Goal: Task Accomplishment & Management: Manage account settings

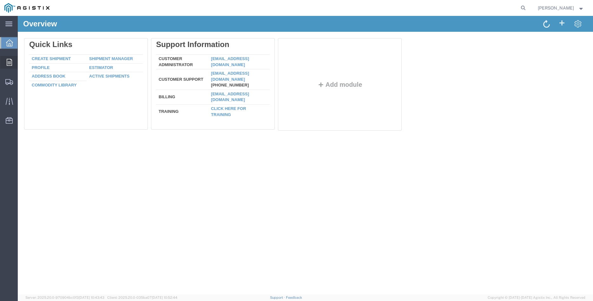
click at [10, 61] on icon at bounding box center [9, 62] width 5 height 7
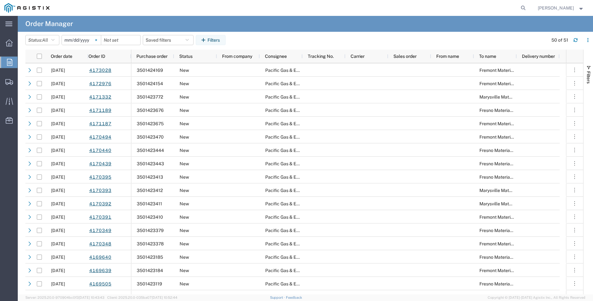
click at [101, 42] on svg-icon at bounding box center [96, 40] width 10 height 10
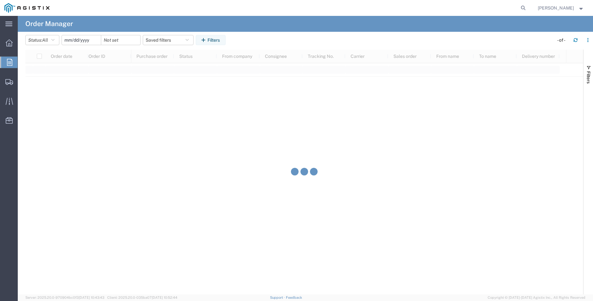
click at [78, 40] on input "date" at bounding box center [81, 40] width 39 height 10
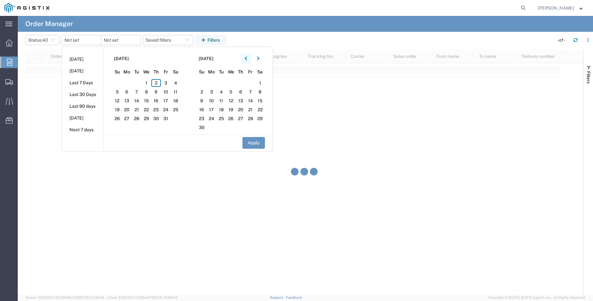
click at [247, 58] on icon "button" at bounding box center [246, 59] width 2 height 4
click at [151, 92] on span "11" at bounding box center [147, 92] width 10 height 8
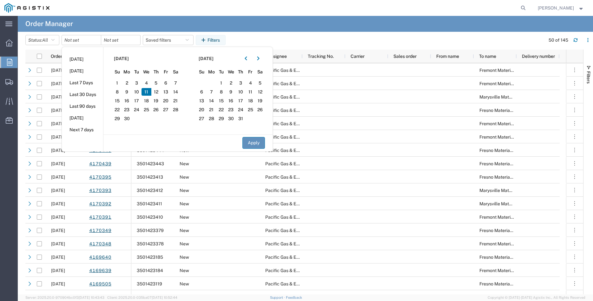
click at [252, 145] on button "Apply" at bounding box center [254, 143] width 23 height 12
type input "2025-06-11"
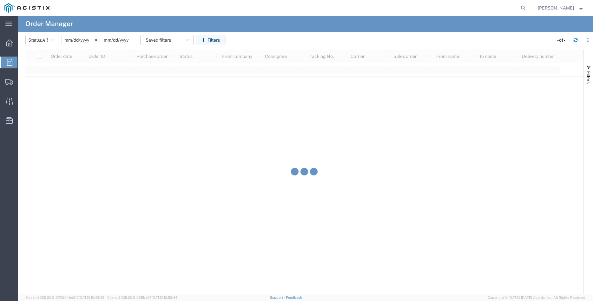
click at [130, 41] on input "date" at bounding box center [120, 40] width 39 height 10
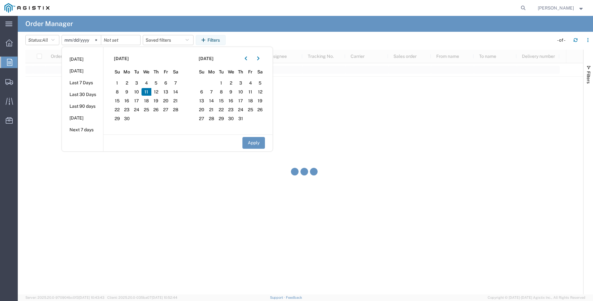
click at [147, 92] on span "11" at bounding box center [147, 92] width 10 height 8
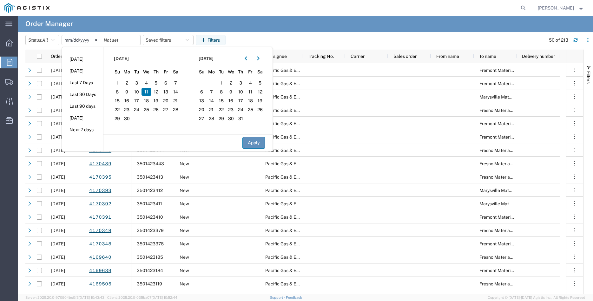
click at [247, 141] on button "Apply" at bounding box center [254, 143] width 23 height 12
type input "2025-06-11"
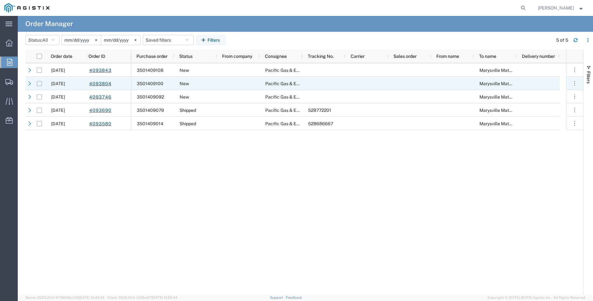
click at [39, 83] on input "Press Space to toggle row selection (unchecked)" at bounding box center [39, 83] width 5 height 5
checkbox input "true"
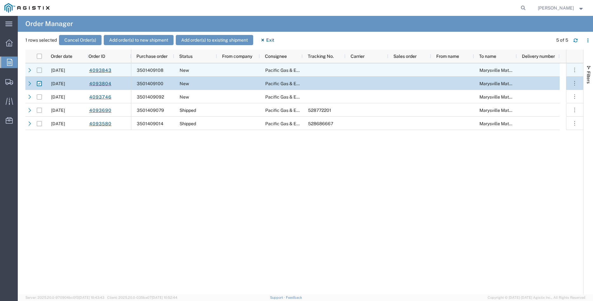
click at [38, 70] on input "Press Space to toggle row selection (unchecked)" at bounding box center [39, 70] width 5 height 5
checkbox input "true"
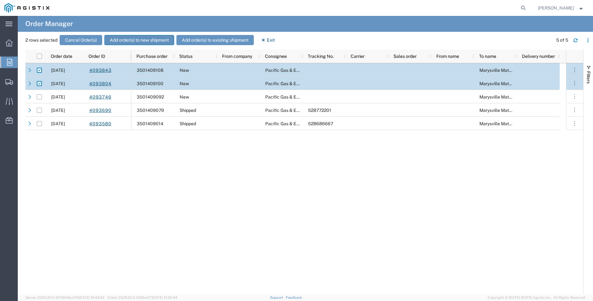
click at [135, 37] on button "Add order(s) to new shipment" at bounding box center [139, 40] width 70 height 10
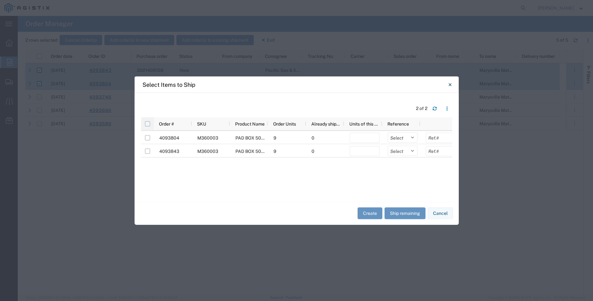
click at [147, 123] on input "checkbox" at bounding box center [147, 123] width 5 height 5
checkbox input "true"
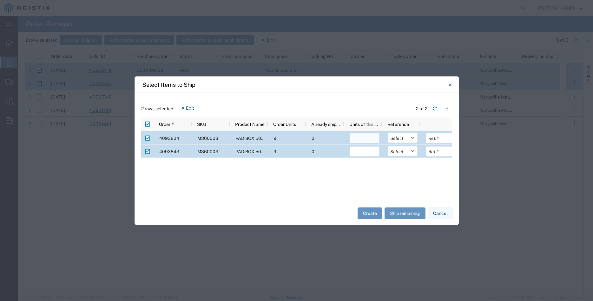
click at [354, 137] on input "number" at bounding box center [365, 138] width 30 height 10
click at [358, 138] on input "number" at bounding box center [365, 138] width 30 height 10
type input "9"
click at [361, 150] on input "number" at bounding box center [365, 151] width 30 height 10
type input "9"
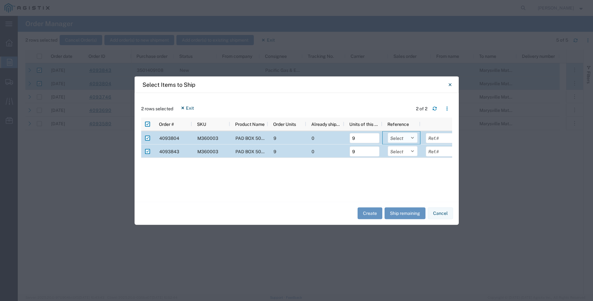
click at [388, 132] on select "Select Purchase Order Delivery Number" at bounding box center [403, 137] width 30 height 10
select select "PURCHORD"
click option "Purchase Order" at bounding box center [0, 0] width 0 height 0
click at [388, 146] on select "Select Purchase Order Delivery Number" at bounding box center [403, 151] width 30 height 10
select select "PURCHORD"
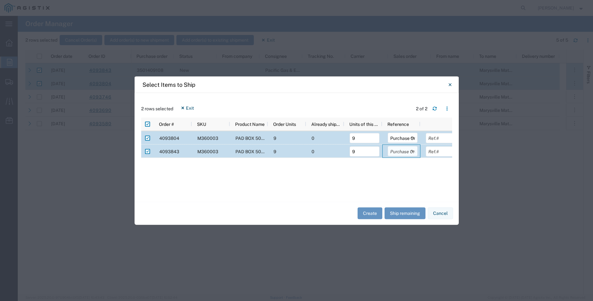
click option "Purchase Order" at bounding box center [0, 0] width 0 height 0
click at [438, 137] on input "text" at bounding box center [441, 138] width 30 height 10
click at [433, 137] on input "text" at bounding box center [441, 138] width 30 height 10
click at [437, 137] on input "text" at bounding box center [441, 138] width 30 height 10
type input "6465.24"
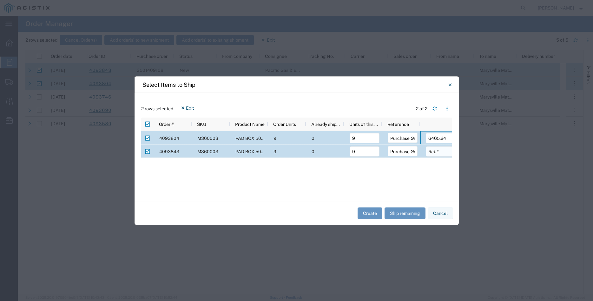
click at [441, 152] on input "text" at bounding box center [441, 151] width 30 height 10
type input "6465.24"
click at [364, 212] on button "Create" at bounding box center [370, 213] width 25 height 12
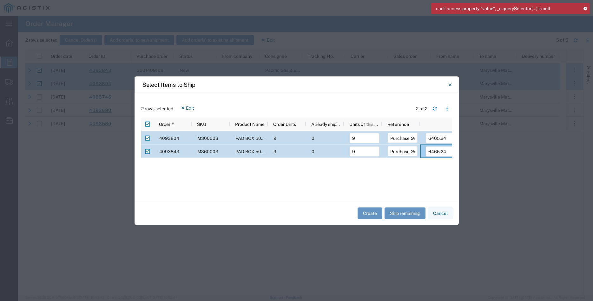
click at [584, 9] on icon at bounding box center [585, 8] width 4 height 3
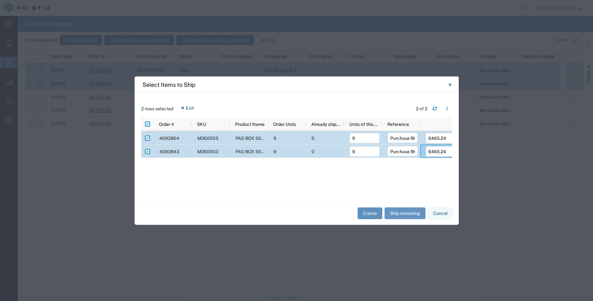
click at [370, 215] on button "Create" at bounding box center [370, 213] width 25 height 12
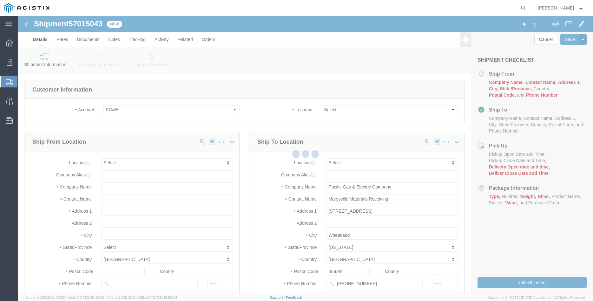
select select
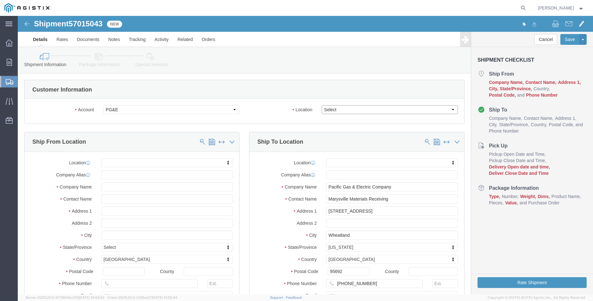
click select "Select All Others Fremont DC Fresno DC Wheatland DC"
select select "19996"
click option "Wheatland DC"
click div "Account Select Madruga Iron Works Inc PG&E Location Select All Others Fremont D…"
click body "Shipment 57015043 New Details Rates Documents Notes Tracking Activity Related O…"
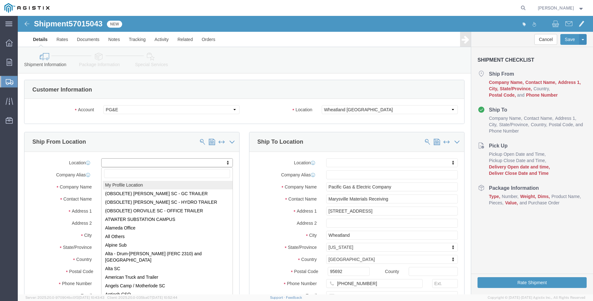
drag, startPoint x: 138, startPoint y: 169, endPoint x: 158, endPoint y: 185, distance: 25.3
select select "MYPROFILE"
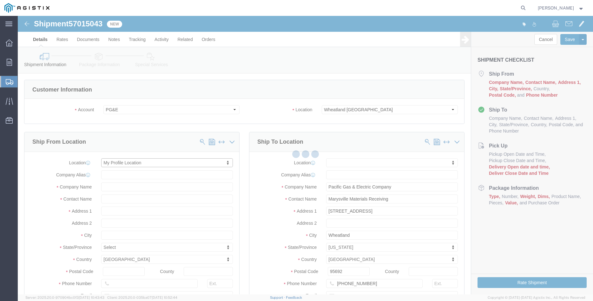
type input "305 GANDY DANCER DR"
type input "95377"
type input "209-832-7003"
type input "betty@madrugaironworks.com"
checkbox input "true"
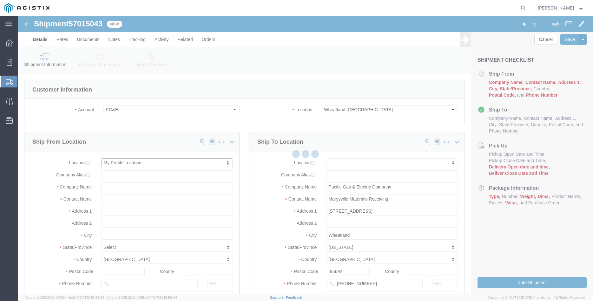
type input "Madruga Iron Works Inc"
type input "[PERSON_NAME]"
type input "TRACY"
select select "CA"
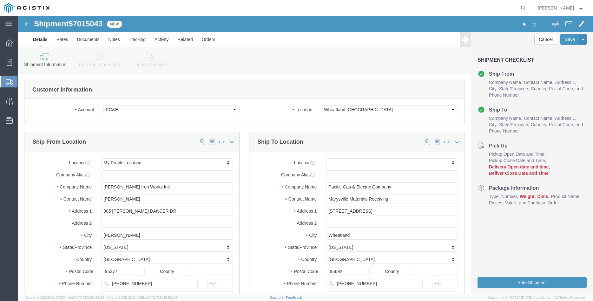
click div "Ship From Location Location My Profile Location My Profile Location (OBSOLETE) …"
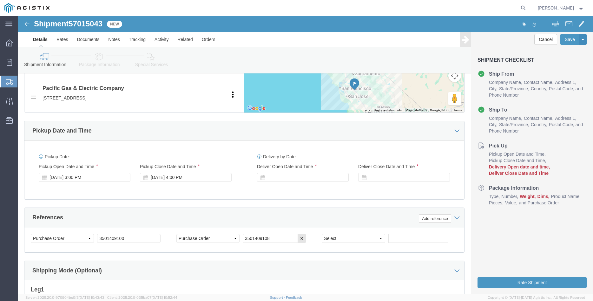
scroll to position [324, 0]
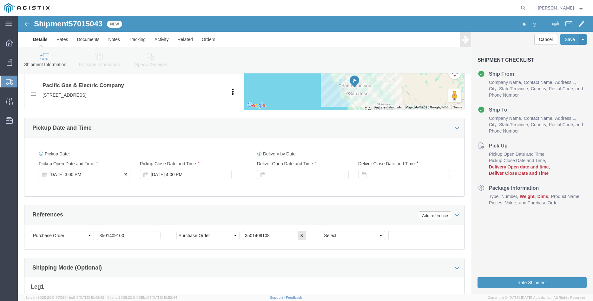
click div "Oct 02 2025 3:00 PM"
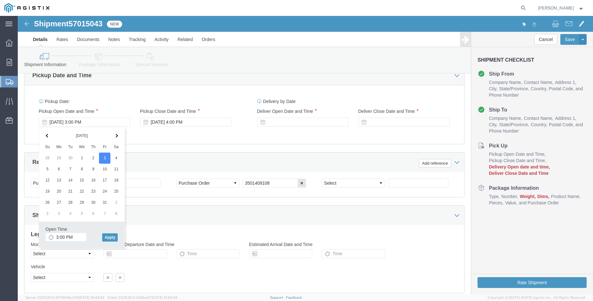
scroll to position [389, 0]
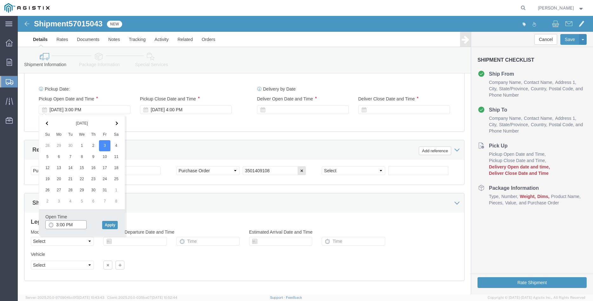
click input "3:00 PM"
type input "8:00 AM"
click button "Apply"
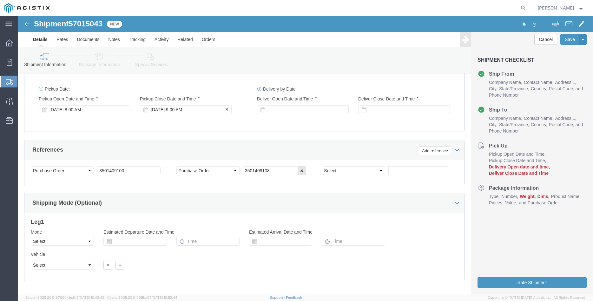
click div "Oct 03 2025 9:00 AM"
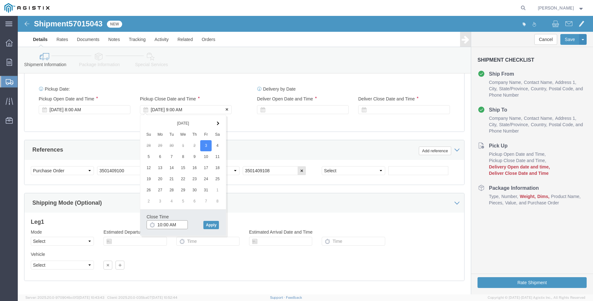
type input "10:00 AM"
click button "Apply"
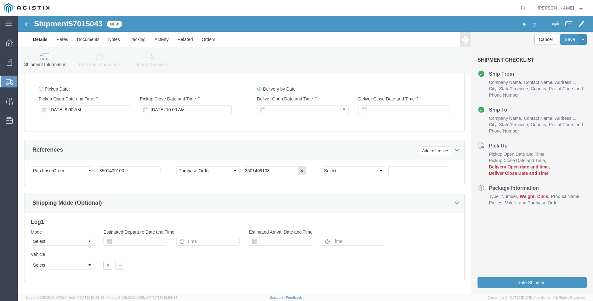
click div
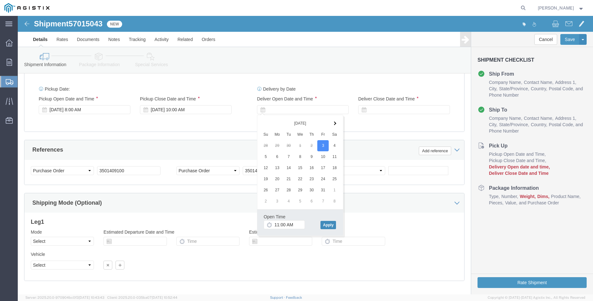
click button "Apply"
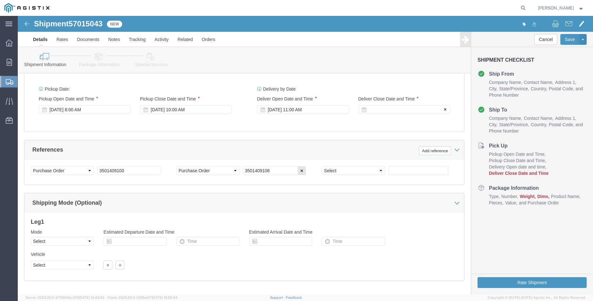
click div
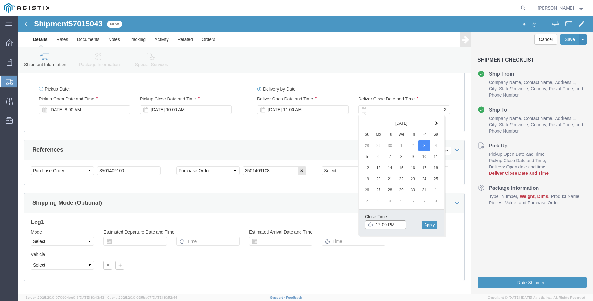
type input "3:00 PM"
click button "Apply"
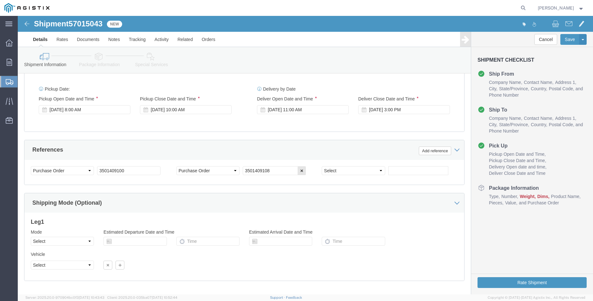
click div "Please fix the following errors Customer Information Account Select Madruga Iro…"
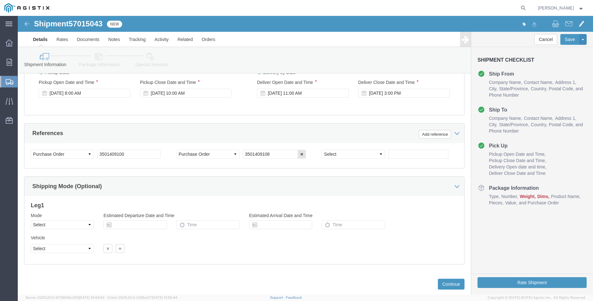
scroll to position [419, 0]
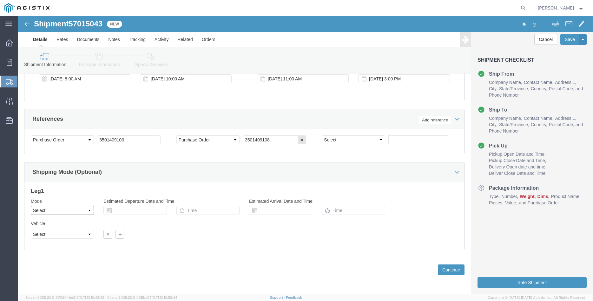
click select "Select Air Less than Truckload Multi-Leg Ocean Freight Rail Small Parcel Truckl…"
select select "TL"
click option "Truckload"
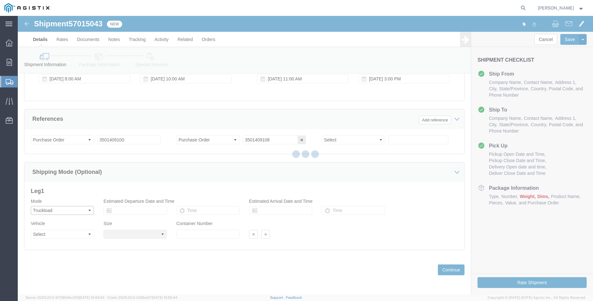
select select
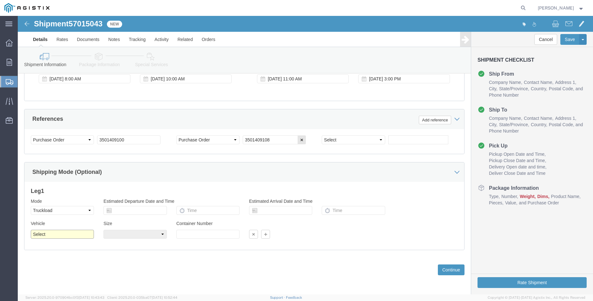
click select "Select 1-Ton (PSS) 10 Wheel 10 Yard Dump Truck 20 Yard Dump Truck Bobtail Botto…"
select select "FLBD"
click option "Flat Bed"
click select "Select 35 Feet 20 Feet 28 Feet 53 Feet 40 Feet 48 Feet"
select select "40FT"
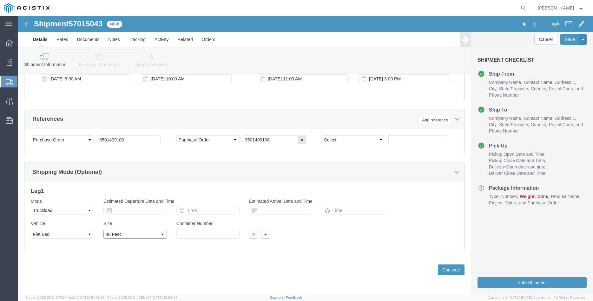
click option "40 Feet"
click div "Please fix the following errors Customer Information Account Select Madruga Iro…"
click button "Continue"
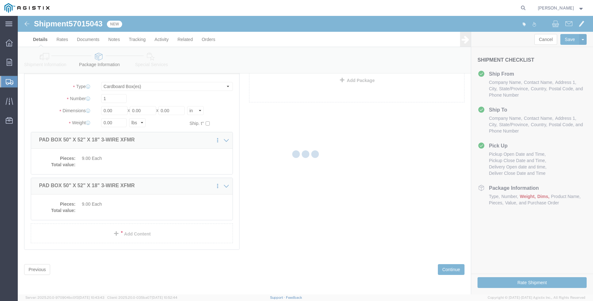
scroll to position [4, 0]
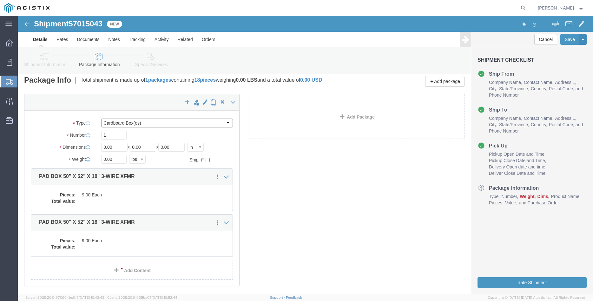
click select "Select Bulk Bundle(s) Cardboard Box(es) Carton(s) Crate(s) Drum(s) (Fiberboard)…"
select select "PONS"
click option "Pallet(s) Oversized (Not Stackable)"
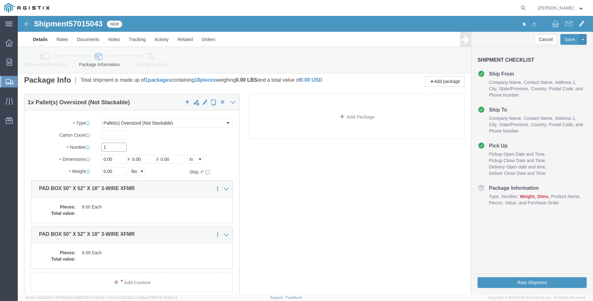
click input "1"
type input "6"
type input "64"
type input "66"
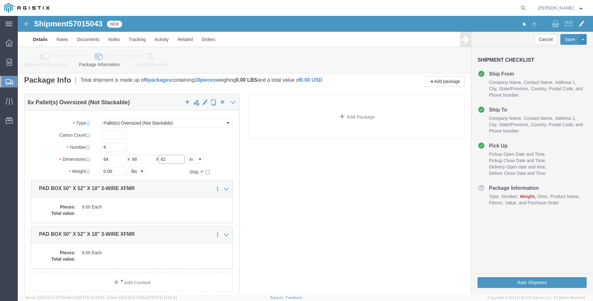
type input "42"
click input "0.00"
type input "10200"
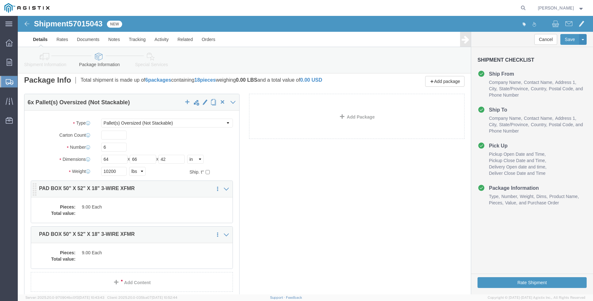
click dd "9.00 Each"
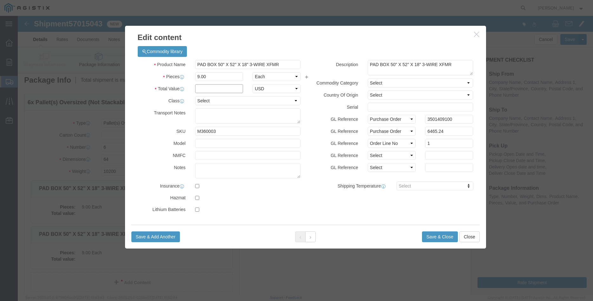
click input "text"
type input "6465.24"
click select "Select 50 55 60 65 70 85 92.5 100 125 175 250 300 400"
select select "100"
click option "100"
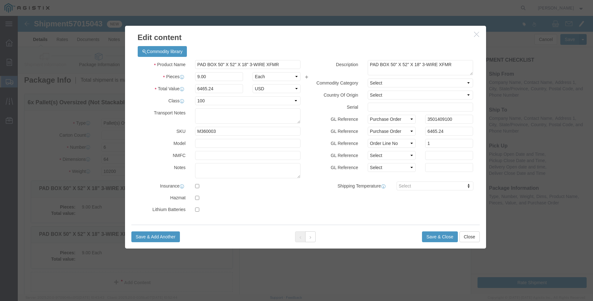
click div "GL Reference Select Account Type Activity ID Airline Appointment Number ASN Bat…"
click button "Save & Close"
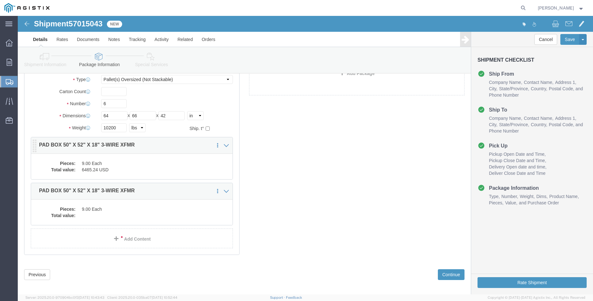
scroll to position [57, 0]
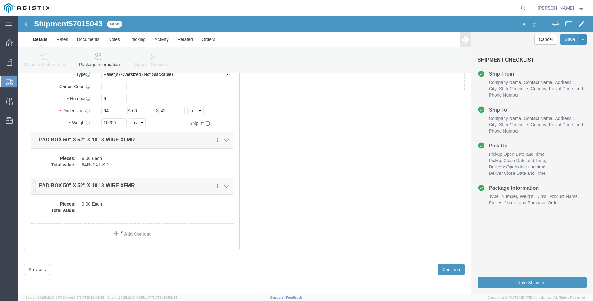
click dd "9.00 Each"
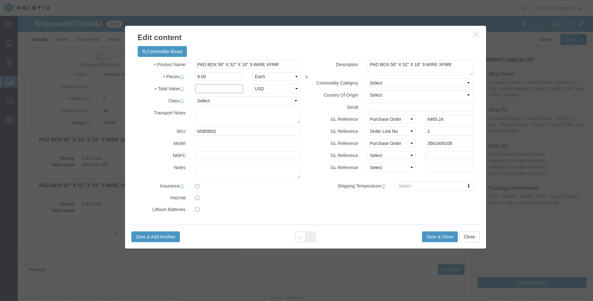
click input "text"
type input "6465.24"
click select "Select 50 55 60 65 70 85 92.5 100 125 175 250 300 400"
select select "100"
click option "100"
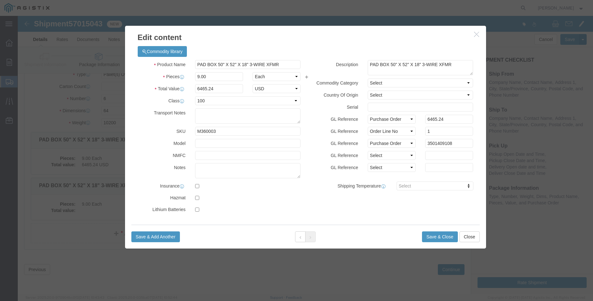
click div "GL Reference Select Account Type Activity ID Airline Appointment Number ASN Bat…"
click button "Save & Close"
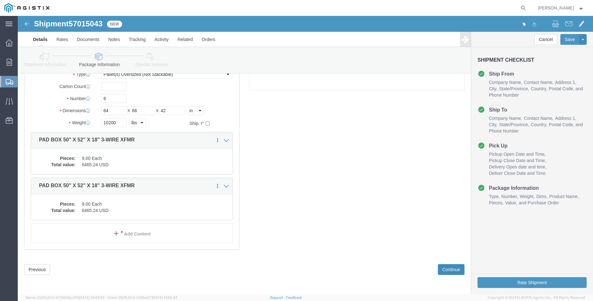
click button "Continue"
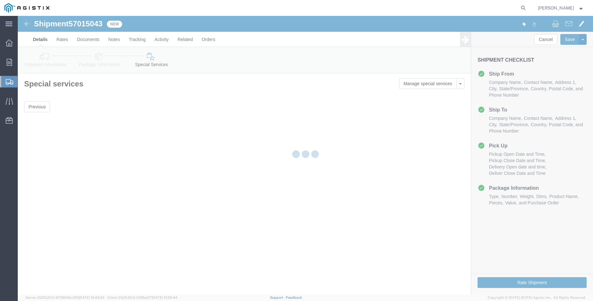
scroll to position [0, 0]
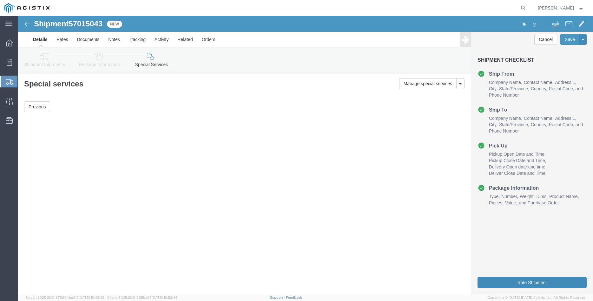
click button "Rate Shipment"
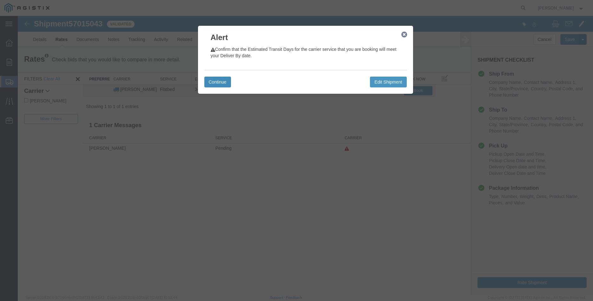
click at [216, 86] on button "Continue" at bounding box center [217, 82] width 27 height 11
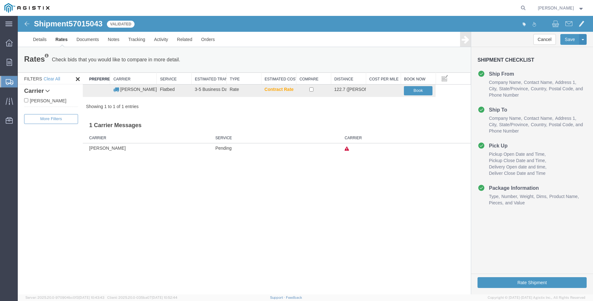
click at [50, 103] on label "C.H. Robinson" at bounding box center [51, 100] width 54 height 7
click at [28, 102] on input "C.H. Robinson" at bounding box center [26, 100] width 4 height 4
checkbox input "true"
click at [313, 89] on input "checkbox" at bounding box center [312, 89] width 4 height 4
checkbox input "true"
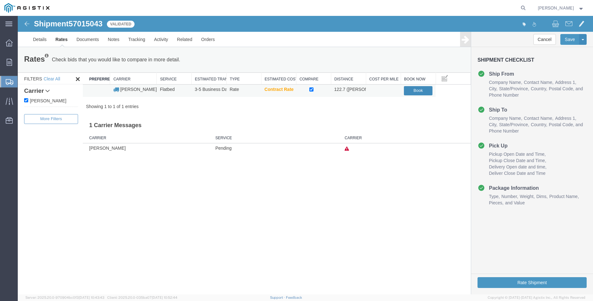
click at [422, 88] on button "Book" at bounding box center [418, 90] width 29 height 9
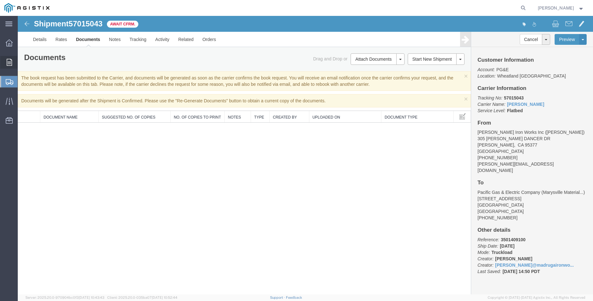
click at [10, 60] on icon at bounding box center [9, 62] width 5 height 7
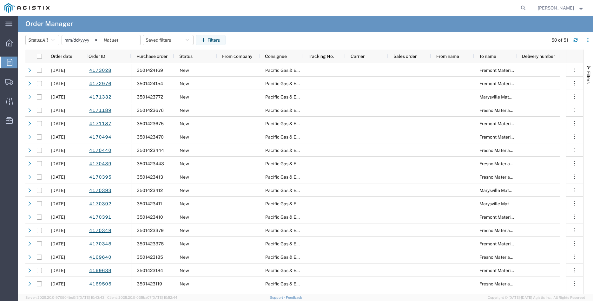
click at [8, 63] on icon at bounding box center [9, 62] width 5 height 7
click at [97, 40] on icon at bounding box center [96, 40] width 2 height 2
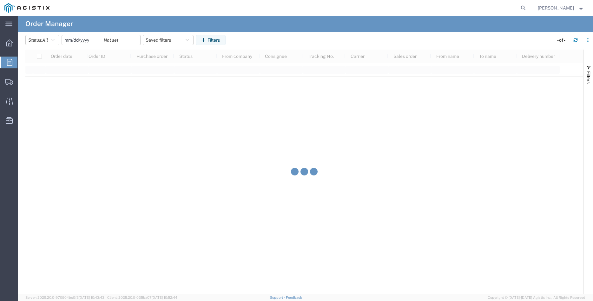
click at [81, 41] on input "date" at bounding box center [81, 40] width 39 height 10
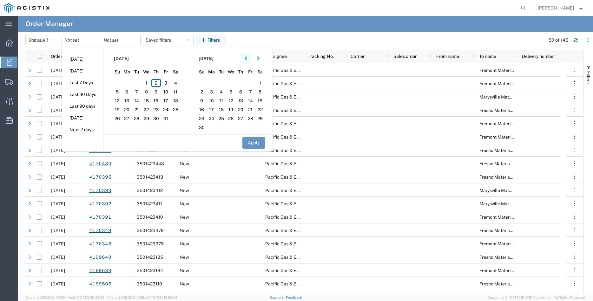
click at [247, 57] on icon "button" at bounding box center [246, 58] width 3 height 4
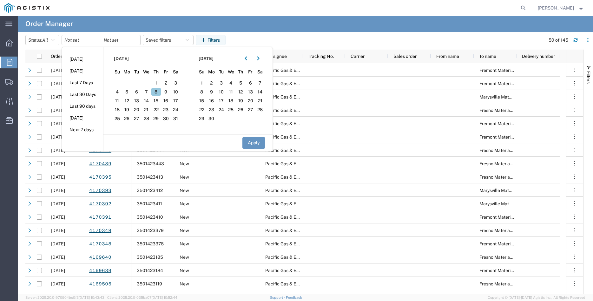
click at [157, 91] on span "8" at bounding box center [156, 92] width 10 height 8
click at [261, 143] on button "Apply" at bounding box center [254, 143] width 23 height 12
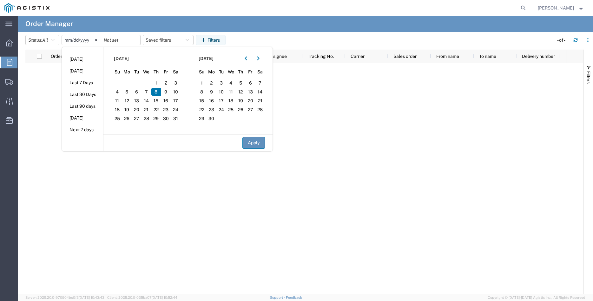
type input "2025-05-08"
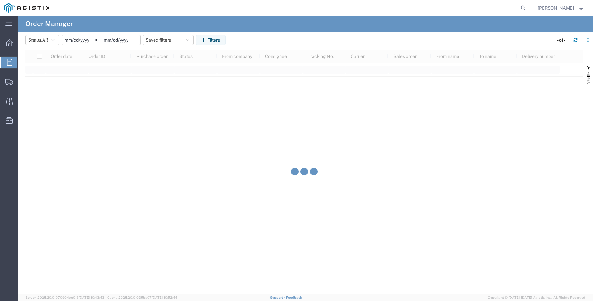
click at [125, 39] on input "date" at bounding box center [120, 40] width 39 height 10
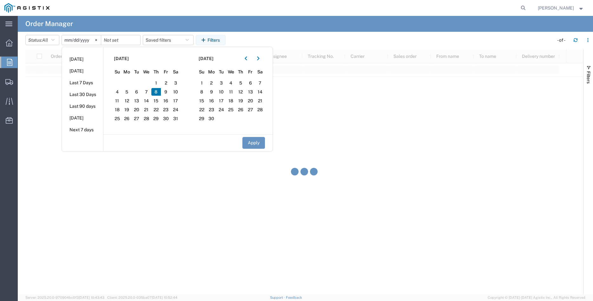
click at [159, 90] on span "8" at bounding box center [156, 92] width 10 height 8
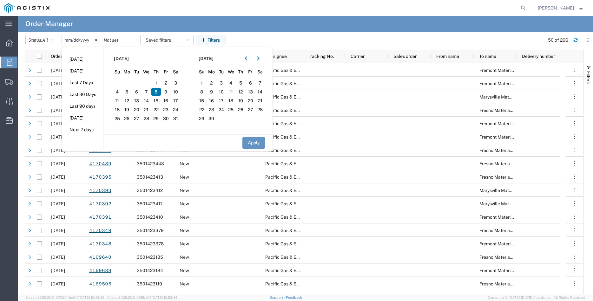
click at [258, 140] on button "Apply" at bounding box center [254, 143] width 23 height 12
type input "2025-05-08"
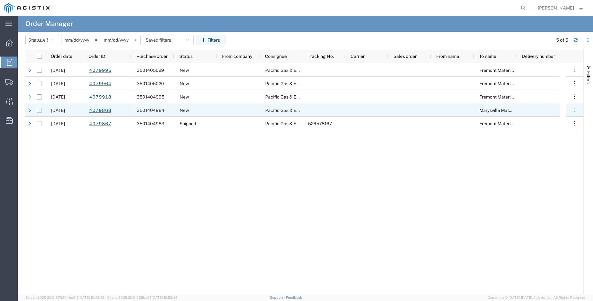
click at [39, 110] on input "Press Space to toggle row selection (unchecked)" at bounding box center [39, 110] width 5 height 5
checkbox input "true"
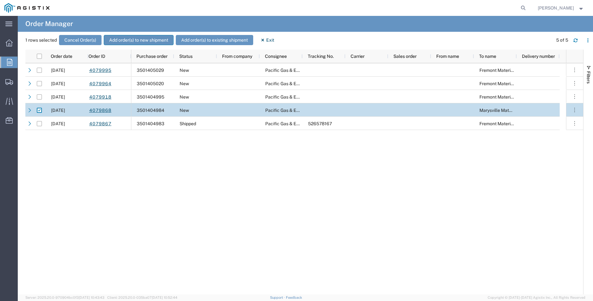
click at [125, 40] on button "Add order(s) to new shipment" at bounding box center [139, 40] width 70 height 10
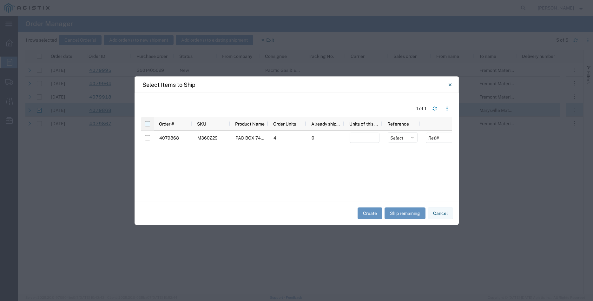
click at [149, 123] on input "checkbox" at bounding box center [147, 123] width 5 height 5
checkbox input "true"
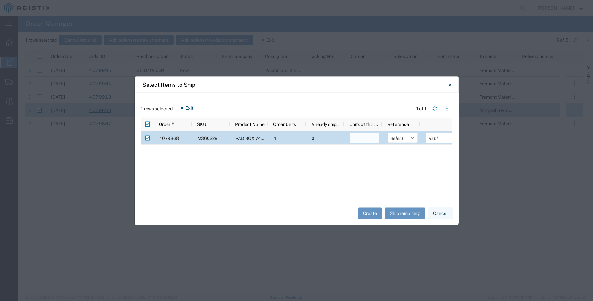
click at [361, 138] on input "number" at bounding box center [365, 138] width 30 height 10
type input "4"
click at [388, 132] on select "Select Purchase Order Delivery Number" at bounding box center [403, 137] width 30 height 10
select select "PURCHORD"
click option "Purchase Order" at bounding box center [0, 0] width 0 height 0
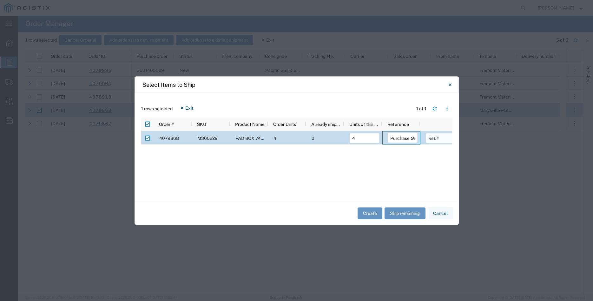
click at [432, 140] on input "text" at bounding box center [441, 138] width 30 height 10
type input "7837.52"
click at [364, 211] on button "Create" at bounding box center [370, 213] width 25 height 12
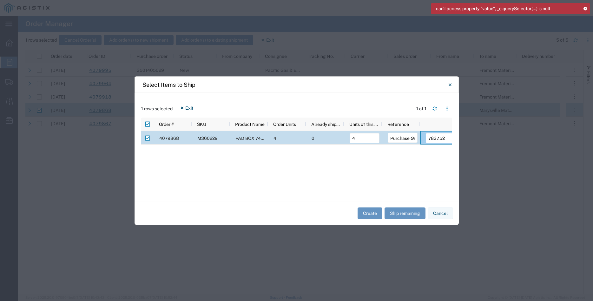
click at [586, 9] on icon at bounding box center [585, 8] width 4 height 3
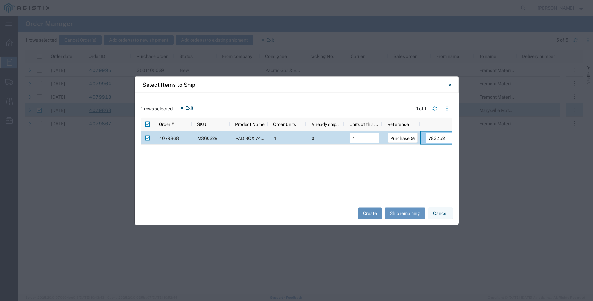
click at [364, 212] on button "Create" at bounding box center [370, 213] width 25 height 12
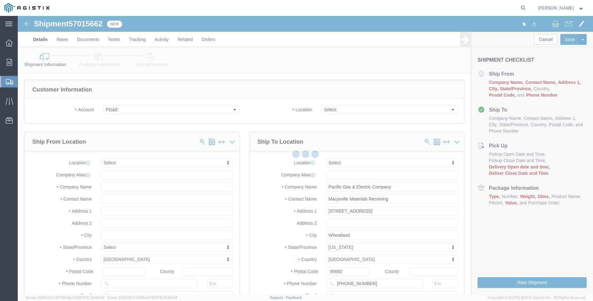
select select
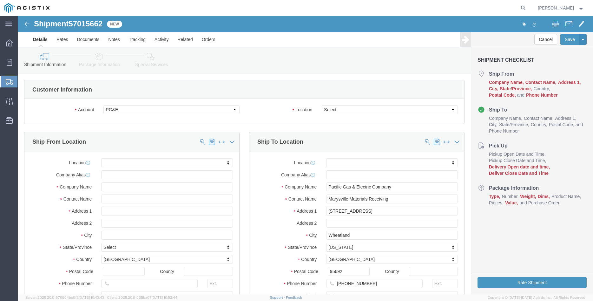
click select "Select All Others Fremont DC Fresno DC Wheatland DC"
select select "19996"
click option "Wheatland DC"
click label "Location"
click body "Shipment 57015662 New Details Rates Documents Notes Tracking Activity Related O…"
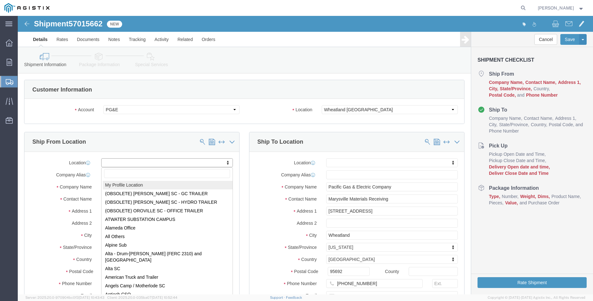
select select "MYPROFILE"
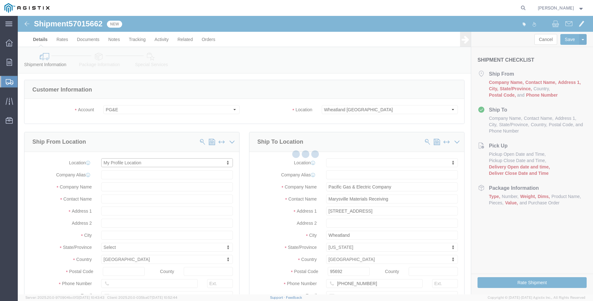
click body "Shipment 57015662 New Details Rates Documents Notes Tracking Activity Related O…"
type input "305 GANDY DANCER DR"
type input "95377"
type input "209-832-7003"
type input "betty@madrugaironworks.com"
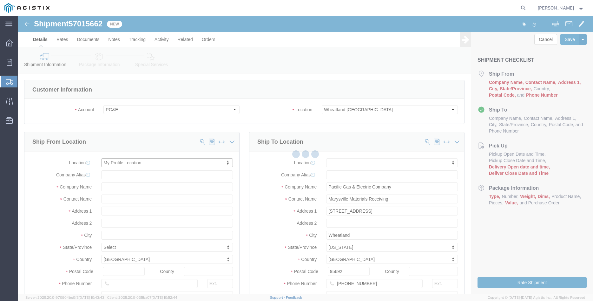
checkbox input "true"
type input "Madruga Iron Works Inc"
type input "[PERSON_NAME]"
type input "TRACY"
select select "CA"
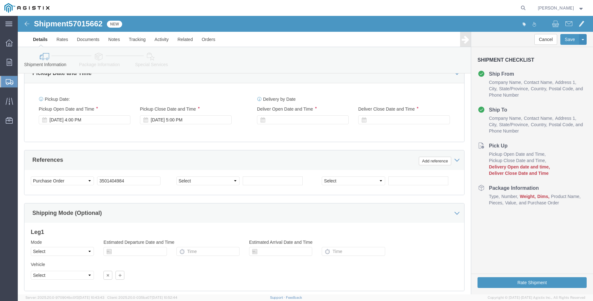
scroll to position [389, 0]
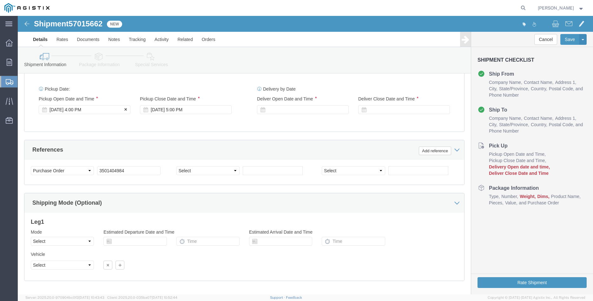
click div "Oct 02 2025 4:00 PM"
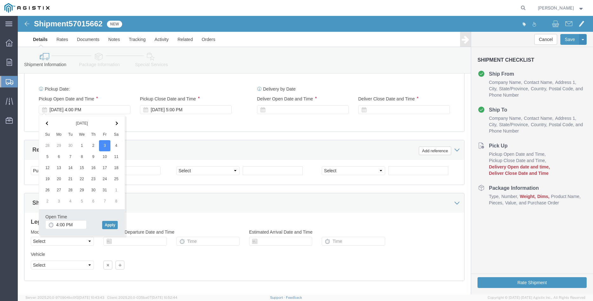
click div "Open Time 4:00 PM Oct 03 2025 4:00 PM - Oct 03 2025 4:00 PM Cancel Apply"
click input "4:00 PM"
type input "8:00 AM"
click button "Apply"
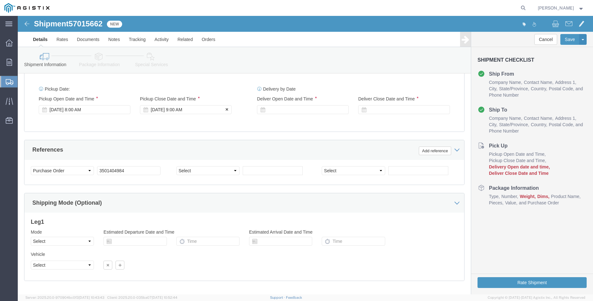
click div "Oct 03 2025 9:00 AM"
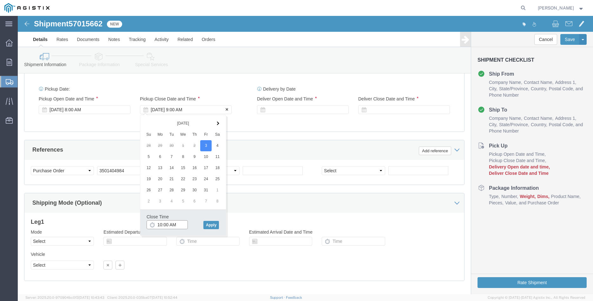
type input "10:00 AM"
click button "Apply"
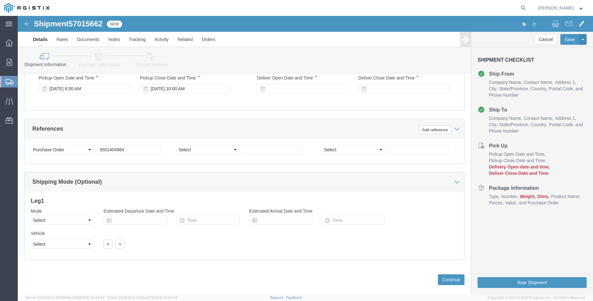
scroll to position [419, 0]
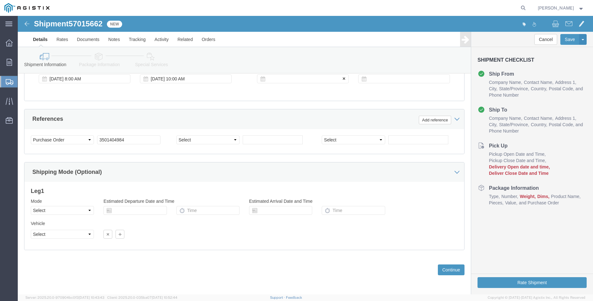
click div
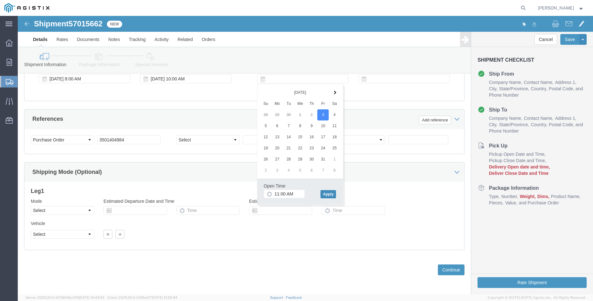
click button "Apply"
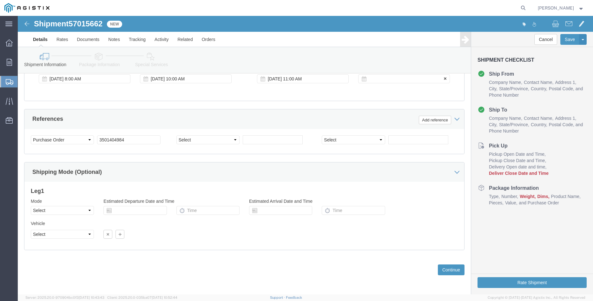
click div
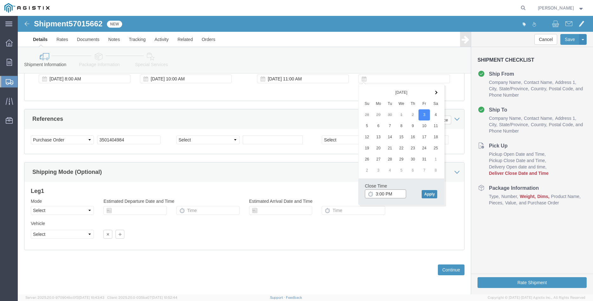
type input "3:00 PM"
click button "Apply"
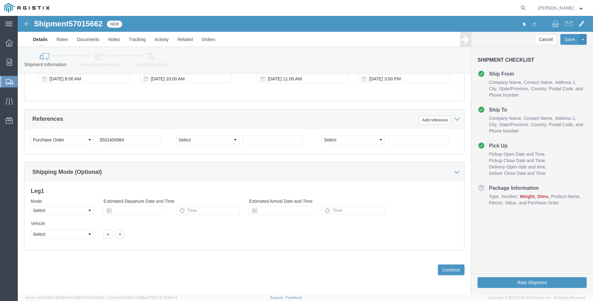
click div "Please fix the following errors Customer Information Account Select Madruga Iro…"
click select "Select Air Less than Truckload Multi-Leg Ocean Freight Rail Small Parcel Truckl…"
select select "TL"
click option "Truckload"
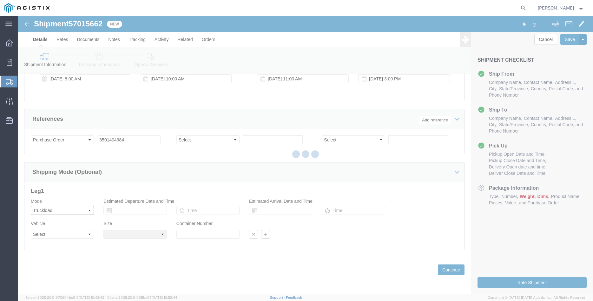
select select
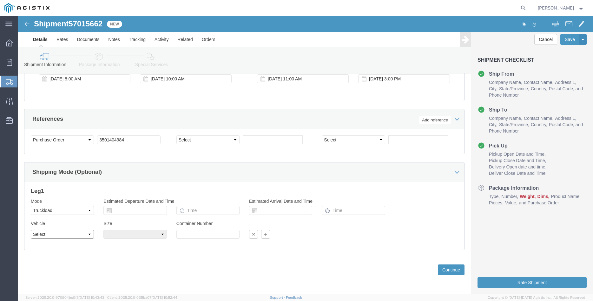
click select "Select 1-Ton (PSS) 10 Wheel 10 Yard Dump Truck 20 Yard Dump Truck Bobtail Botto…"
select select "FLBD"
click option "Flat Bed"
click select "Select 35 Feet 20 Feet 28 Feet 53 Feet 40 Feet 48 Feet"
select select "35FT"
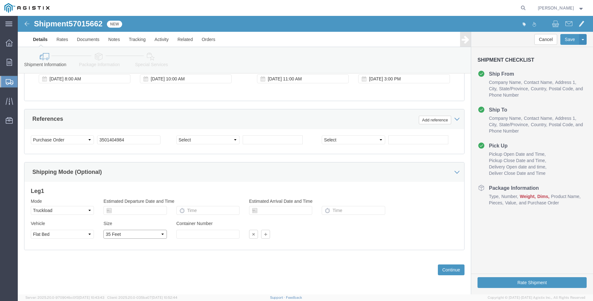
click option "35 Feet"
click div "Previous Continue"
click button "Continue"
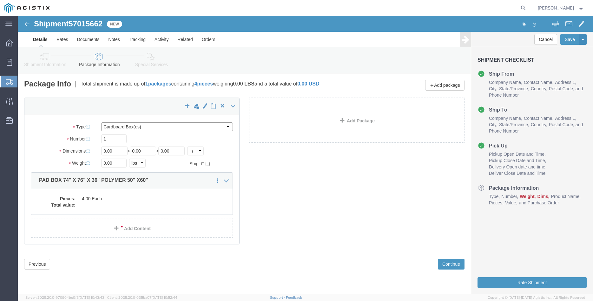
click select "Select Bulk Bundle(s) Cardboard Box(es) Carton(s) Crate(s) Drum(s) (Fiberboard)…"
select select "PONS"
click option "Pallet(s) Oversized (Not Stackable)"
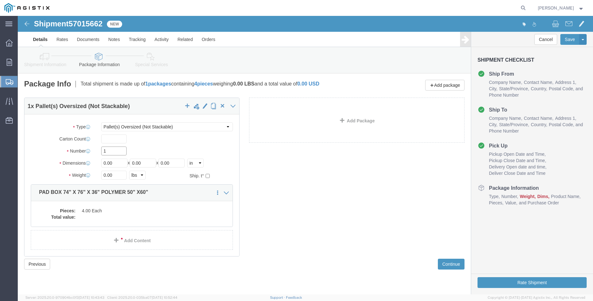
click input "1"
type input "4"
type input "89"
type input "91"
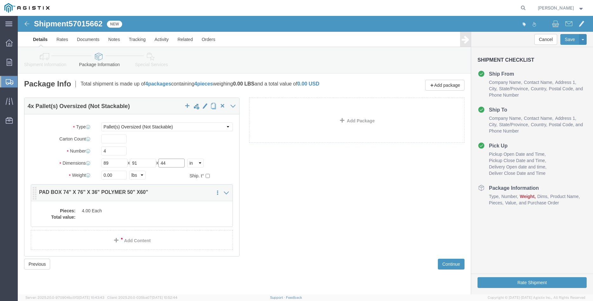
type input "44"
click dd "4.00 Each"
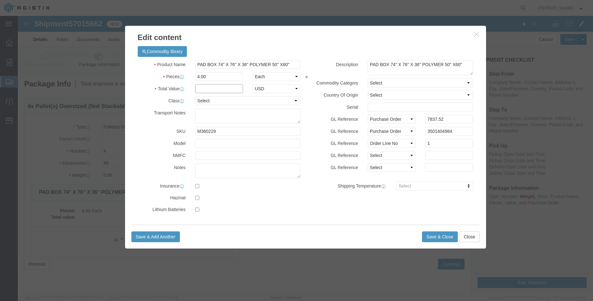
click input "text"
type input "7837.52"
click select "Select 50 55 60 65 70 85 92.5 100 125 175 250 300 400"
select select "100"
click option "100"
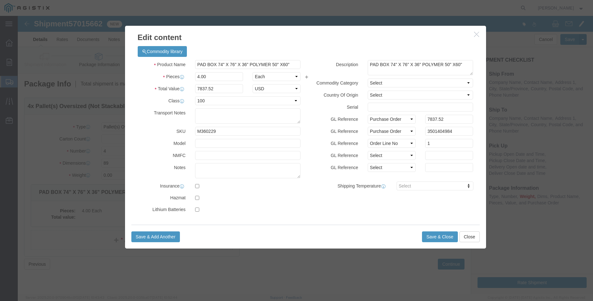
click div "Country Of Origin Select Afghanistan Åland Islands Albania Algeria American Sam…"
click button "Save & Close"
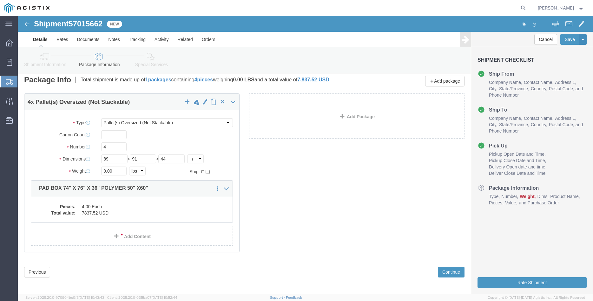
scroll to position [7, 0]
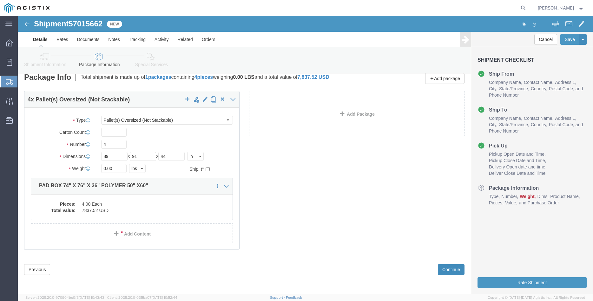
click button "Continue"
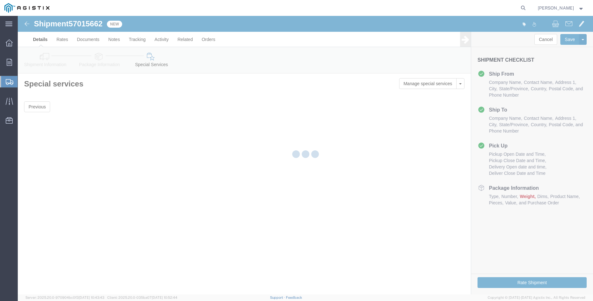
scroll to position [0, 0]
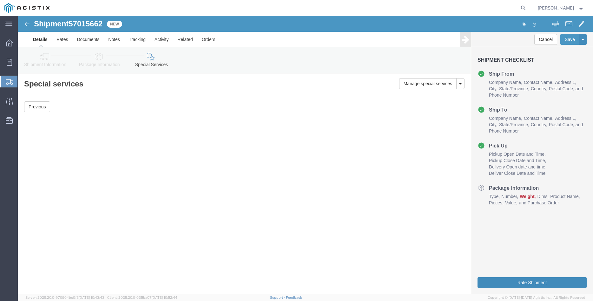
click button "Rate Shipment"
click button "Previous"
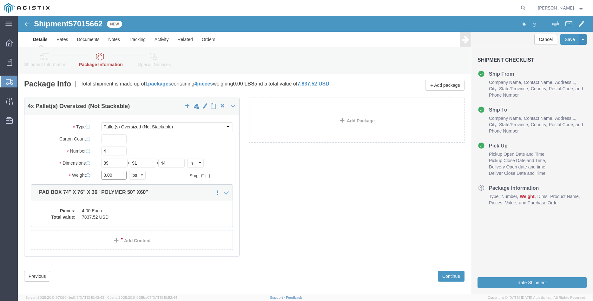
click input "0.00"
type input "5400"
click label "Dimensions"
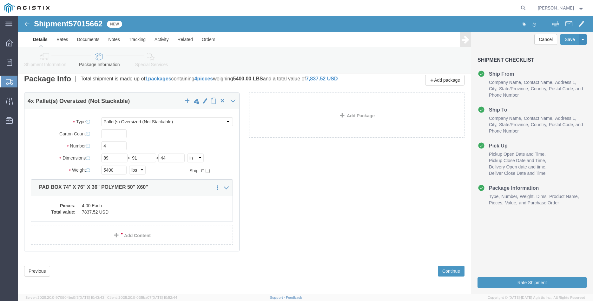
scroll to position [7, 0]
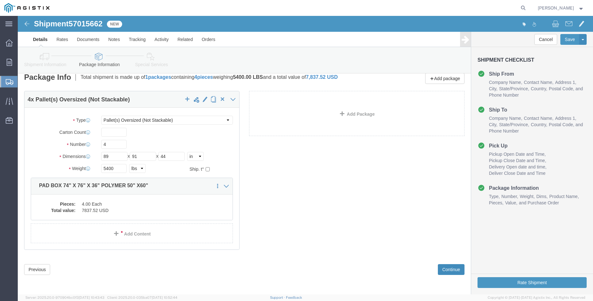
click button "Continue"
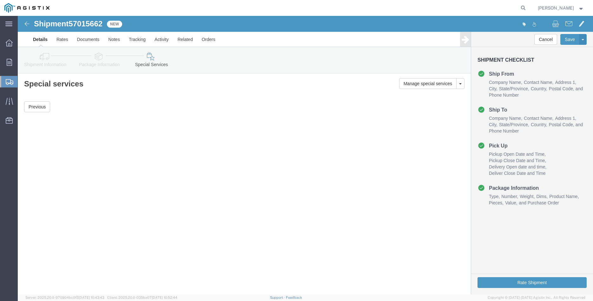
scroll to position [0, 0]
click button "Rate Shipment"
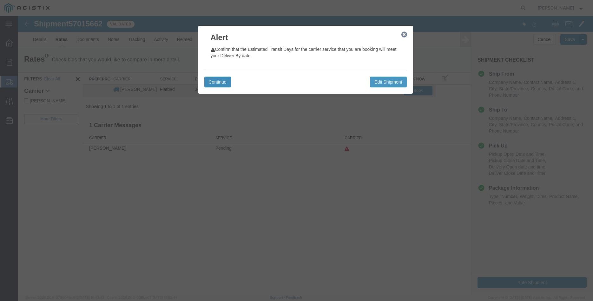
click at [208, 78] on button "Continue" at bounding box center [217, 82] width 27 height 11
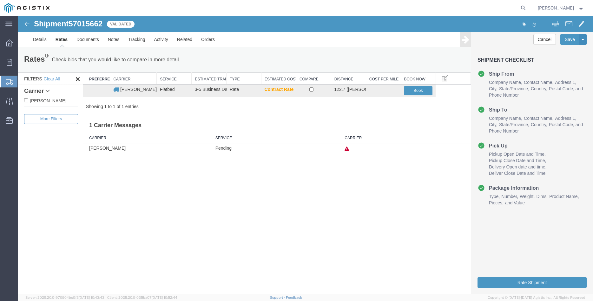
click at [47, 102] on label "C.H. Robinson" at bounding box center [51, 100] width 54 height 7
click at [28, 102] on input "C.H. Robinson" at bounding box center [26, 100] width 4 height 4
checkbox input "true"
click at [310, 90] on input "checkbox" at bounding box center [312, 89] width 4 height 4
checkbox input "true"
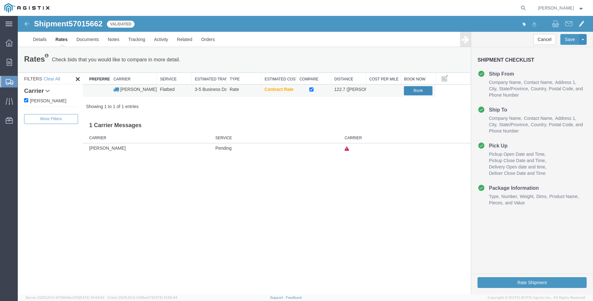
click at [418, 91] on button "Book" at bounding box center [418, 90] width 29 height 9
